Goal: Task Accomplishment & Management: Use online tool/utility

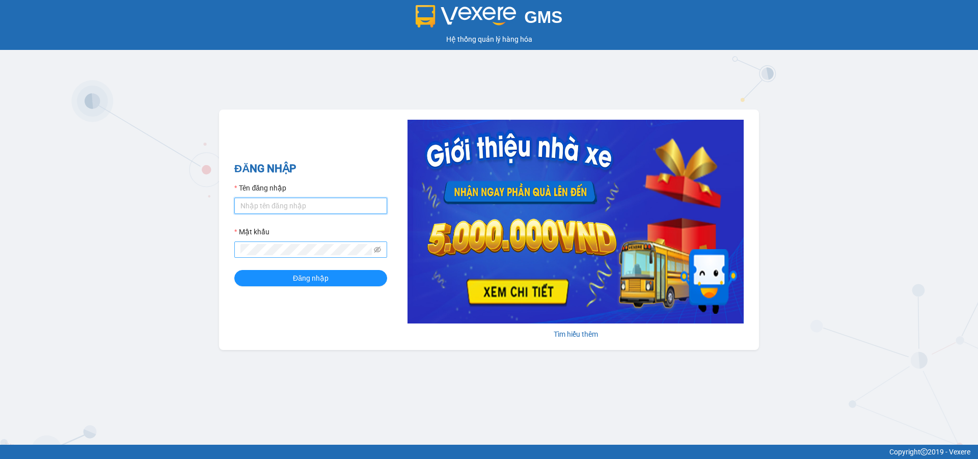
type input "ptha.hhg"
click at [234, 270] on button "Đăng nhập" at bounding box center [310, 278] width 153 height 16
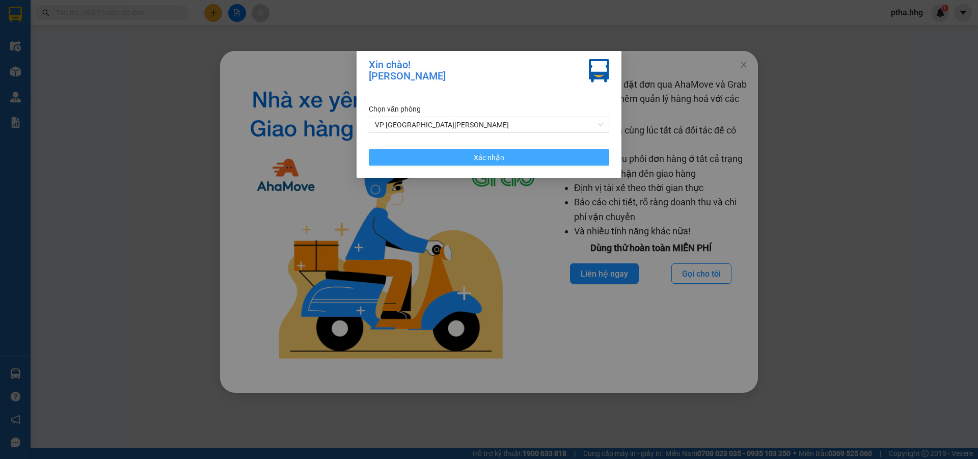
drag, startPoint x: 559, startPoint y: 154, endPoint x: 731, endPoint y: 102, distance: 178.9
click at [560, 154] on button "Xác nhận" at bounding box center [489, 157] width 240 height 16
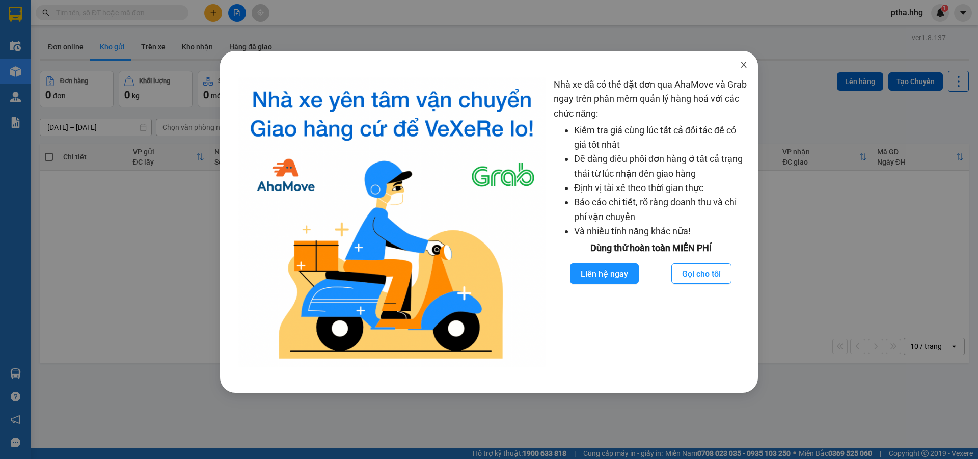
click at [745, 65] on icon "close" at bounding box center [744, 65] width 8 height 8
